Goal: Transaction & Acquisition: Purchase product/service

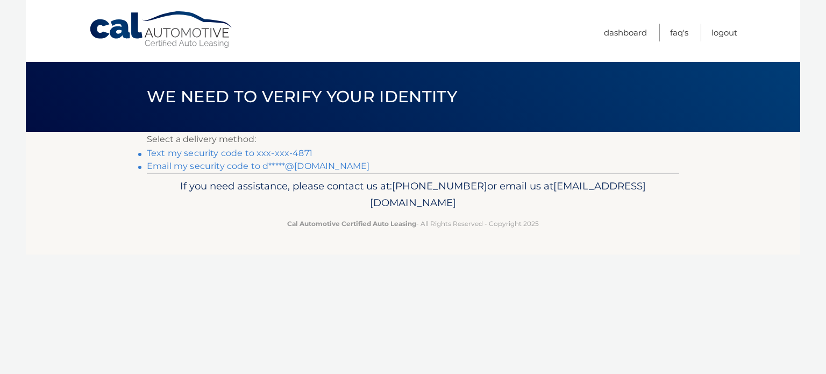
click at [218, 152] on link "Text my security code to xxx-xxx-4871" at bounding box center [230, 153] width 166 height 10
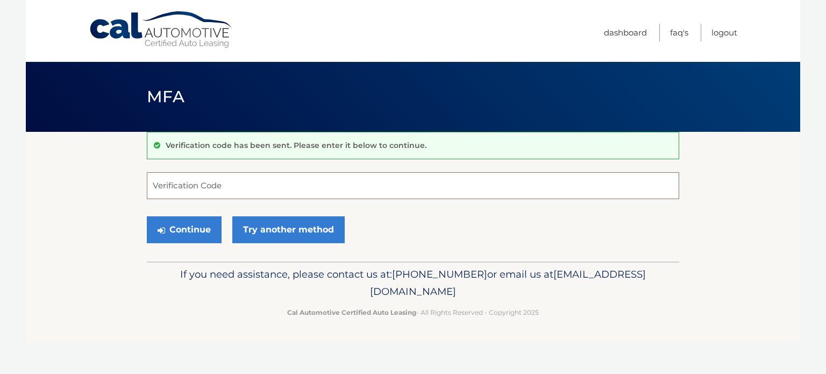
click at [233, 184] on input "Verification Code" at bounding box center [413, 185] width 532 height 27
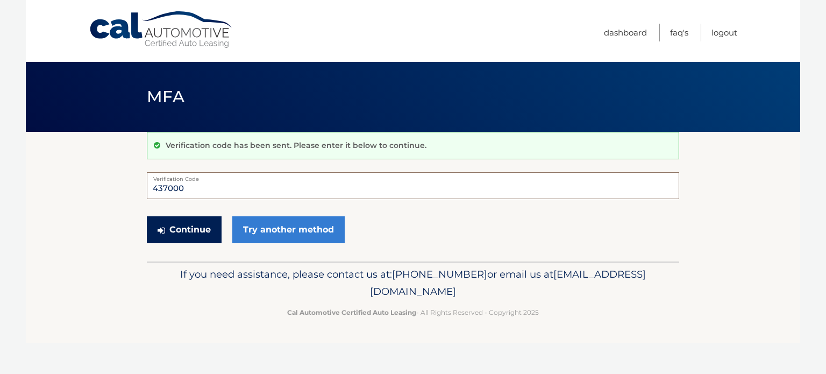
type input "437000"
click at [211, 225] on button "Continue" at bounding box center [184, 229] width 75 height 27
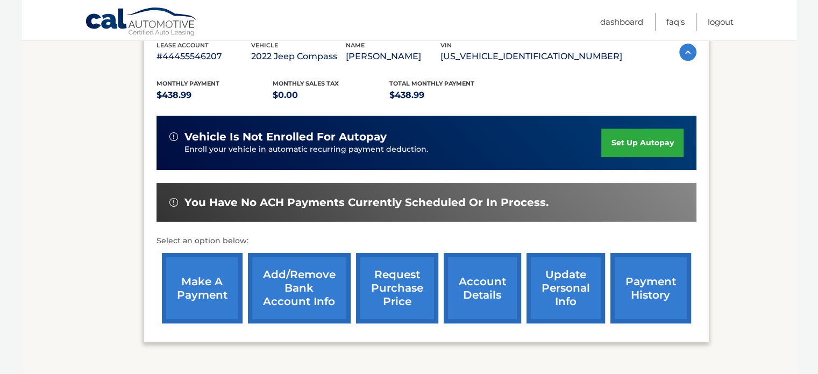
scroll to position [215, 0]
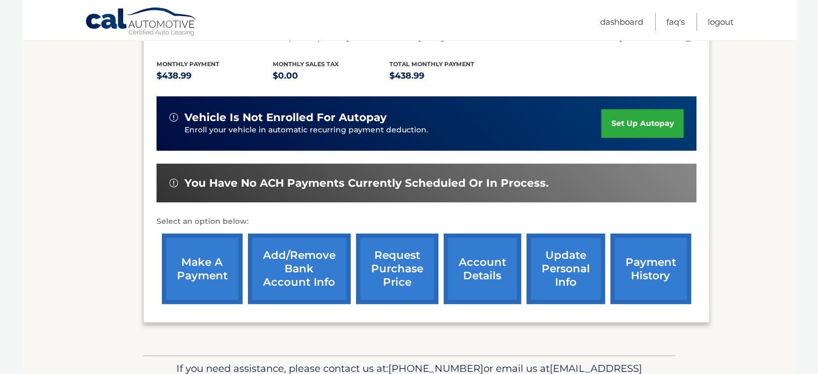
click at [198, 259] on link "make a payment" at bounding box center [202, 268] width 81 height 70
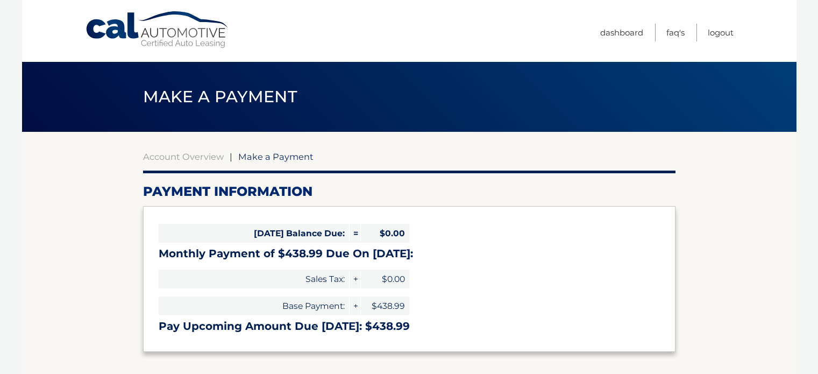
select select "MzMyMWIzMjgtODdkMC00OTU1LThkMDMtYzdlMjQ5ZTMxZDY5"
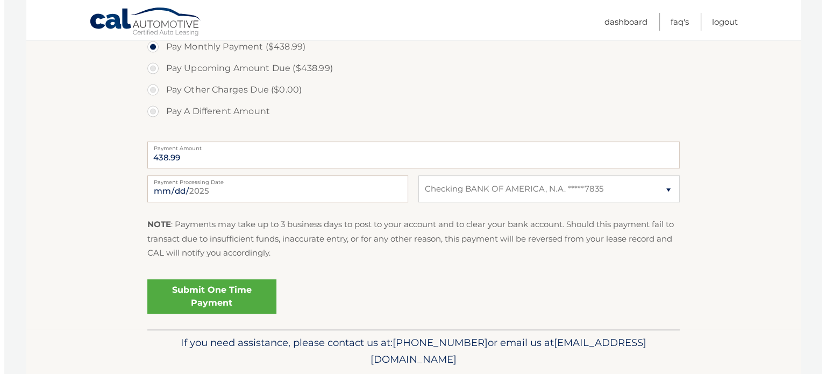
scroll to position [376, 0]
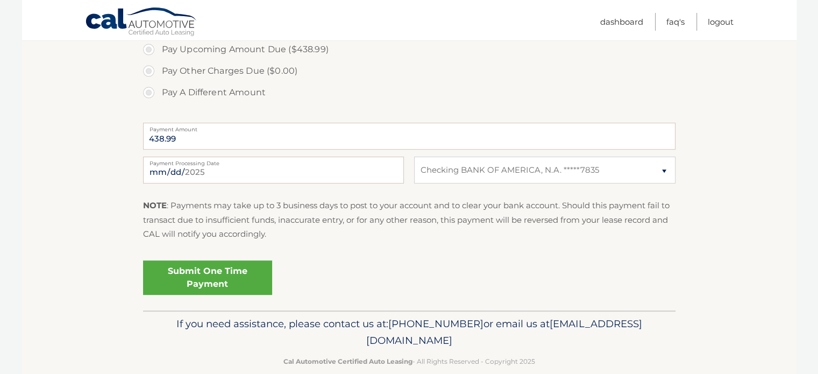
click at [206, 278] on link "Submit One Time Payment" at bounding box center [207, 277] width 129 height 34
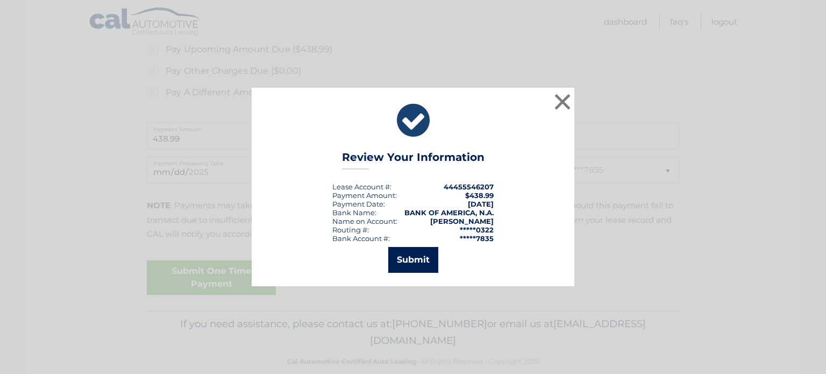
click at [421, 260] on button "Submit" at bounding box center [413, 260] width 50 height 26
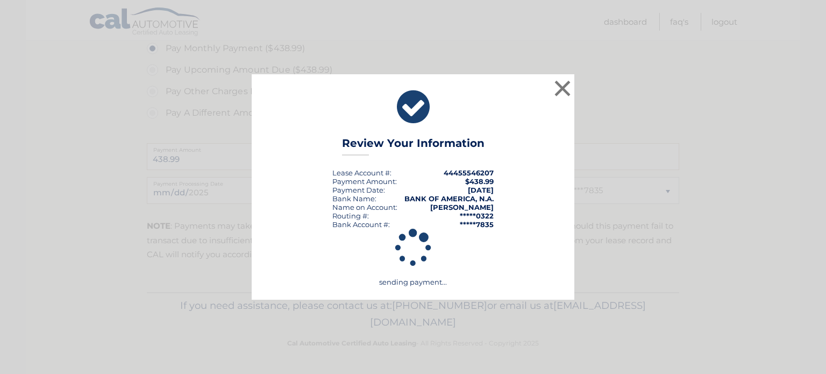
scroll to position [355, 0]
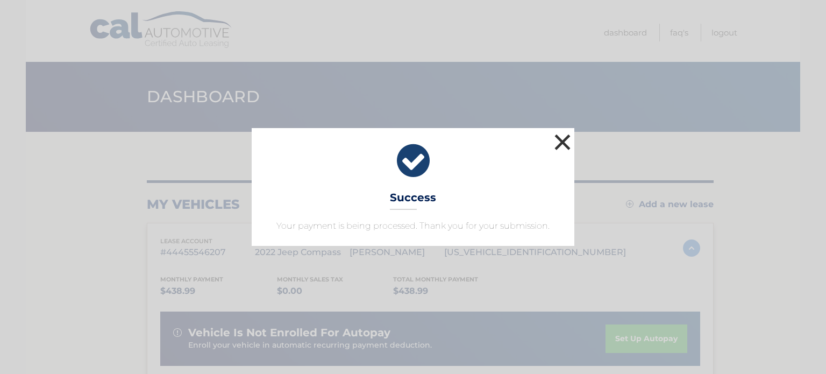
click at [561, 137] on button "×" at bounding box center [563, 142] width 22 height 22
